Goal: Navigation & Orientation: Find specific page/section

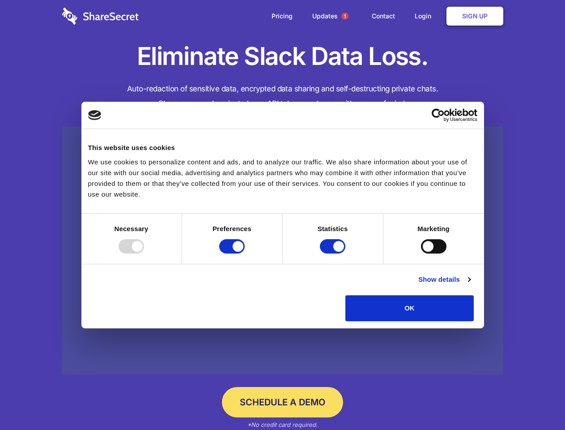
click at [144, 253] on div at bounding box center [132, 246] width 26 height 14
click at [245, 253] on input "Preferences" at bounding box center [232, 246] width 26 height 14
checkbox input "false"
click at [334, 253] on input "Statistics" at bounding box center [333, 246] width 26 height 14
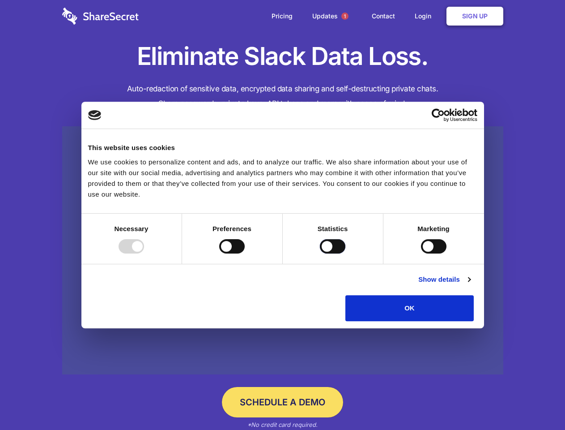
checkbox input "false"
click at [421, 253] on input "Marketing" at bounding box center [434, 246] width 26 height 14
checkbox input "true"
click at [470, 285] on link "Show details" at bounding box center [444, 279] width 52 height 11
click at [0, 0] on div "Necessary cookies help make a website usable by enabling basic functions like p…" at bounding box center [0, 0] width 0 height 0
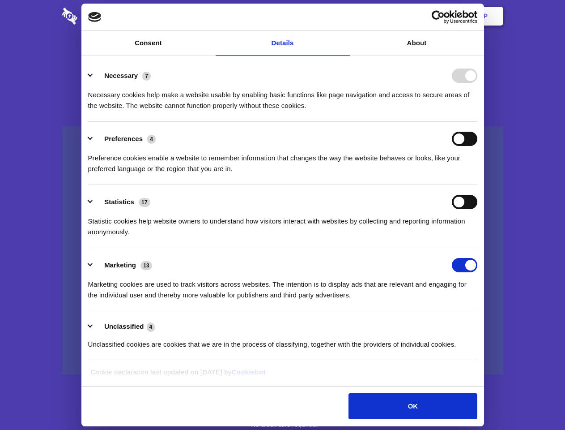
click at [345, 16] on span "1" at bounding box center [344, 16] width 7 height 7
